Goal: Navigation & Orientation: Understand site structure

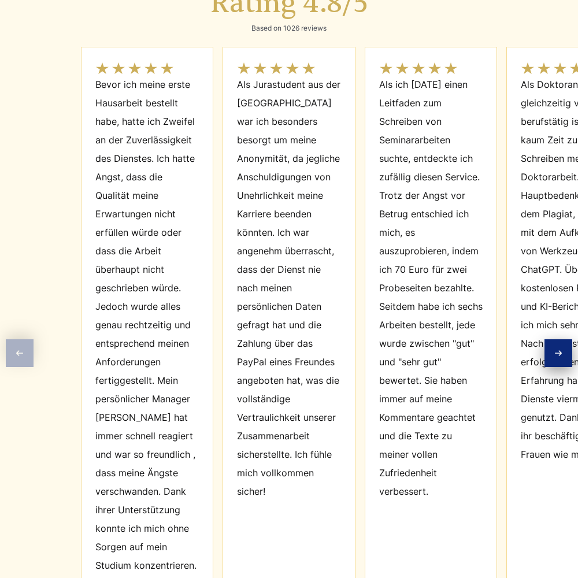
scroll to position [5218, 0]
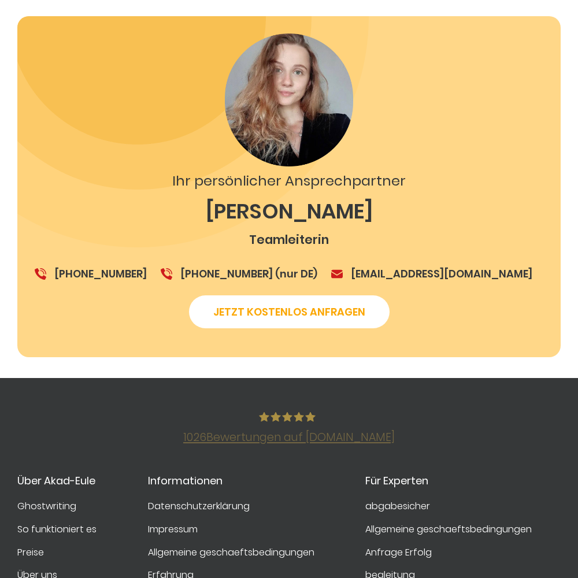
scroll to position [2017, 0]
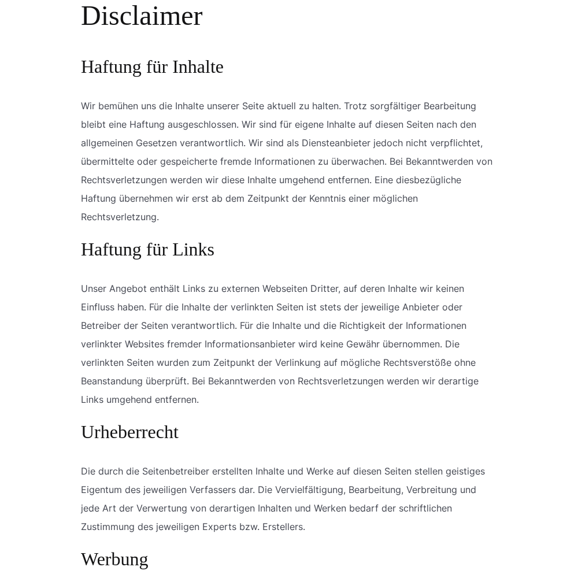
scroll to position [1078, 0]
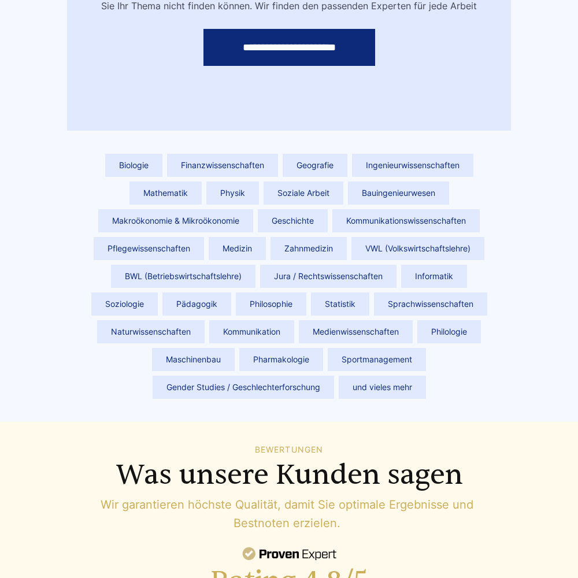
scroll to position [5205, 0]
